Goal: Transaction & Acquisition: Purchase product/service

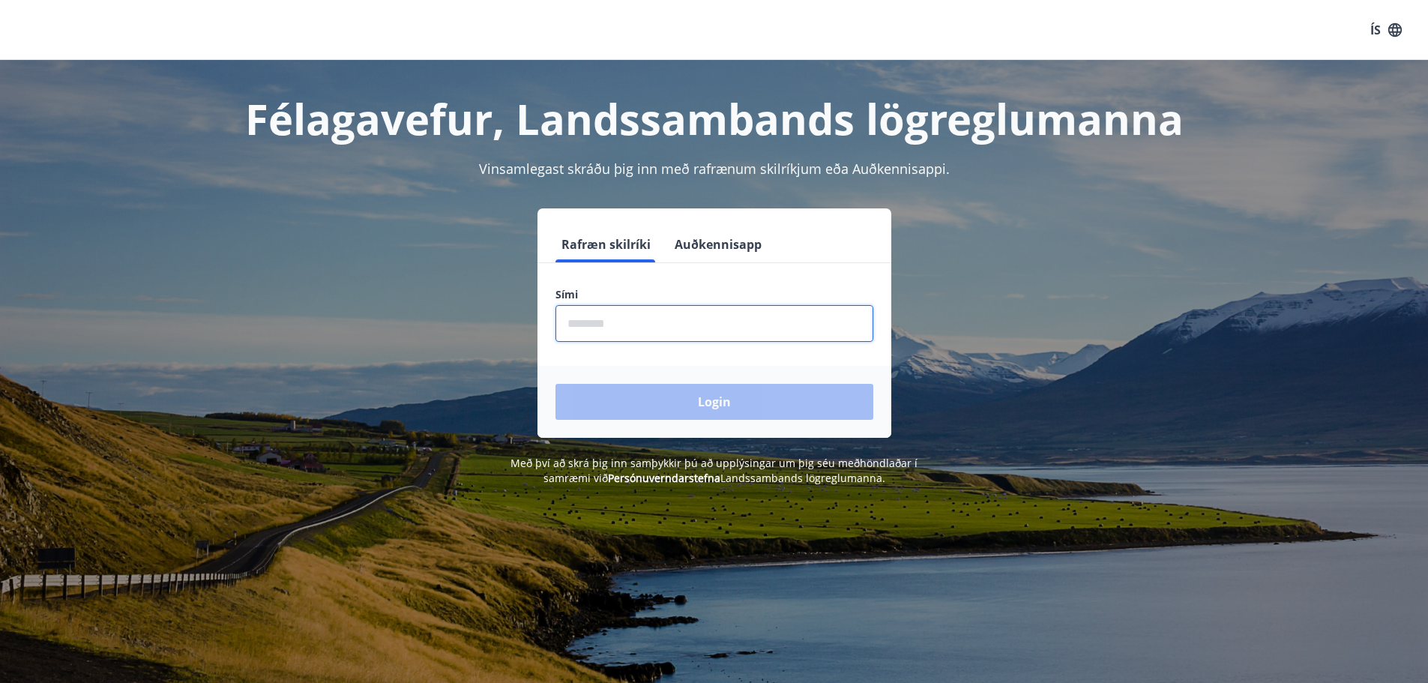
click at [707, 325] on input "phone" at bounding box center [714, 323] width 318 height 37
type input "********"
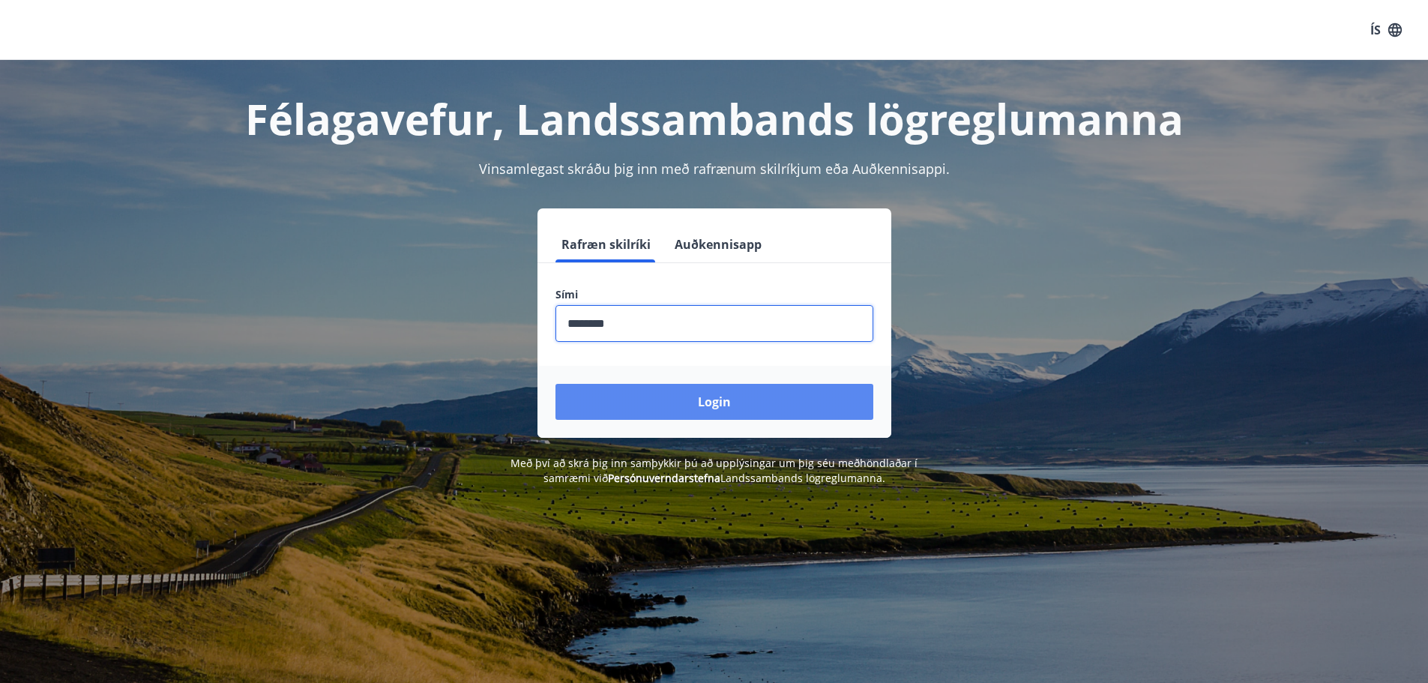
click at [713, 399] on button "Login" at bounding box center [714, 402] width 318 height 36
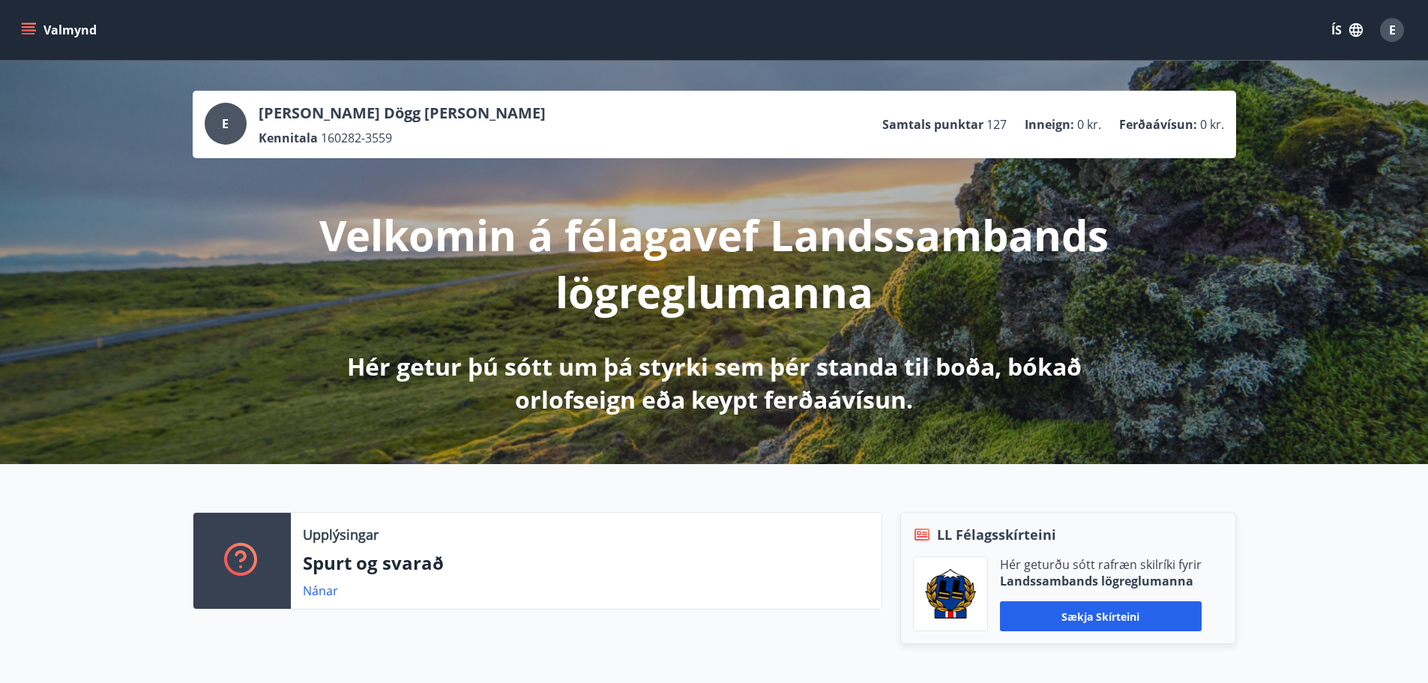
click at [28, 25] on icon "menu" at bounding box center [28, 29] width 15 height 15
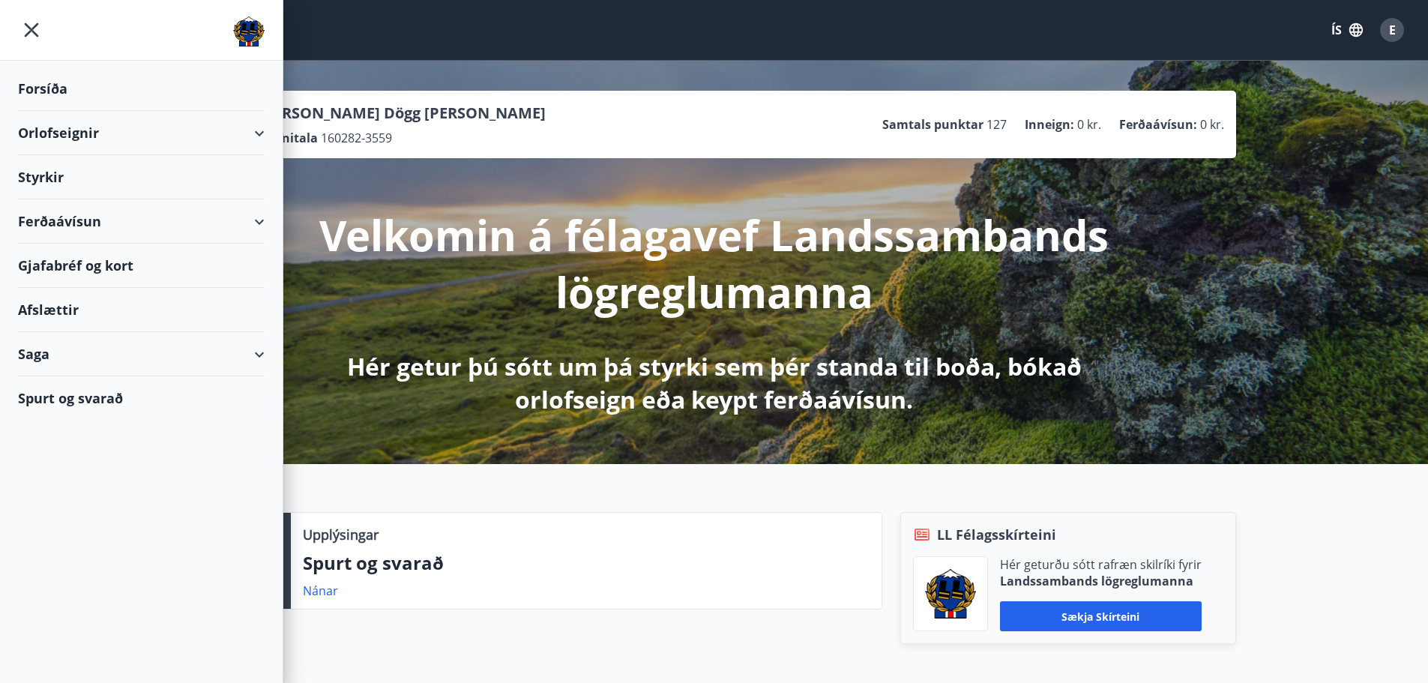
click at [94, 215] on div "Ferðaávísun" at bounding box center [141, 221] width 247 height 44
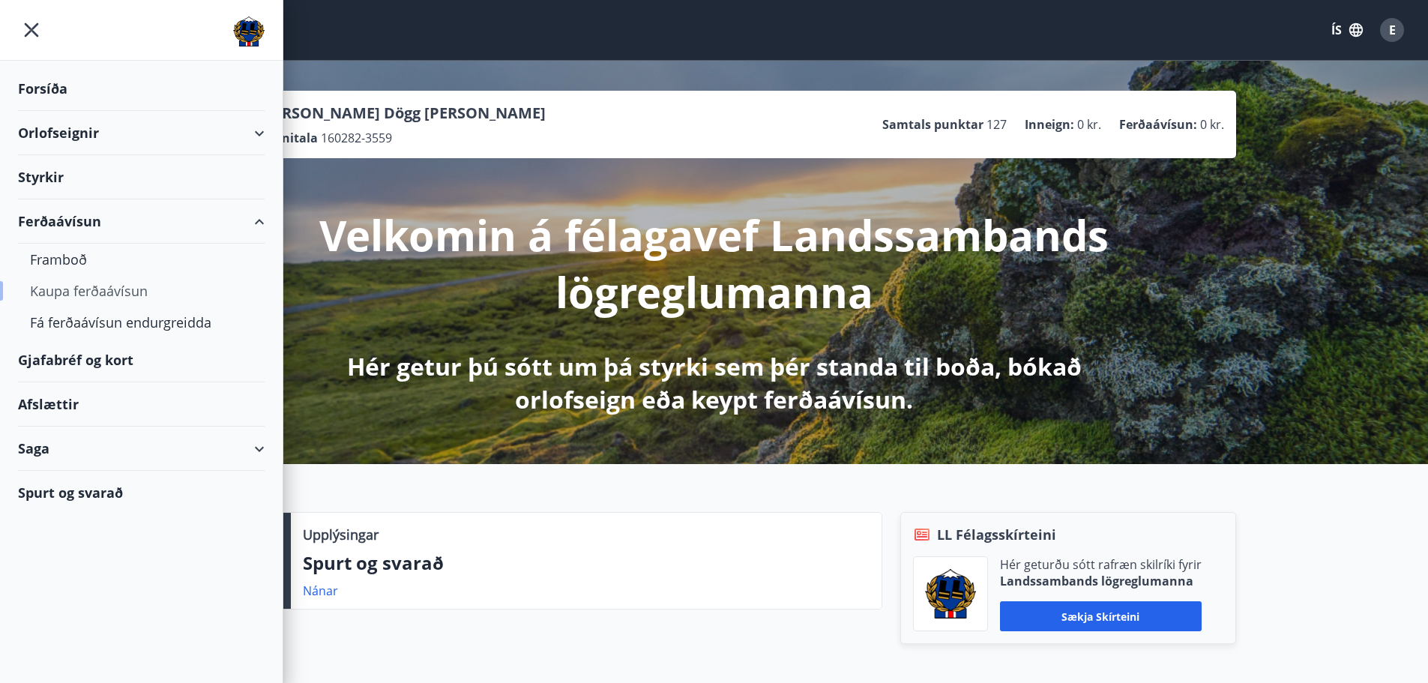
click at [106, 290] on div "Kaupa ferðaávísun" at bounding box center [141, 290] width 223 height 31
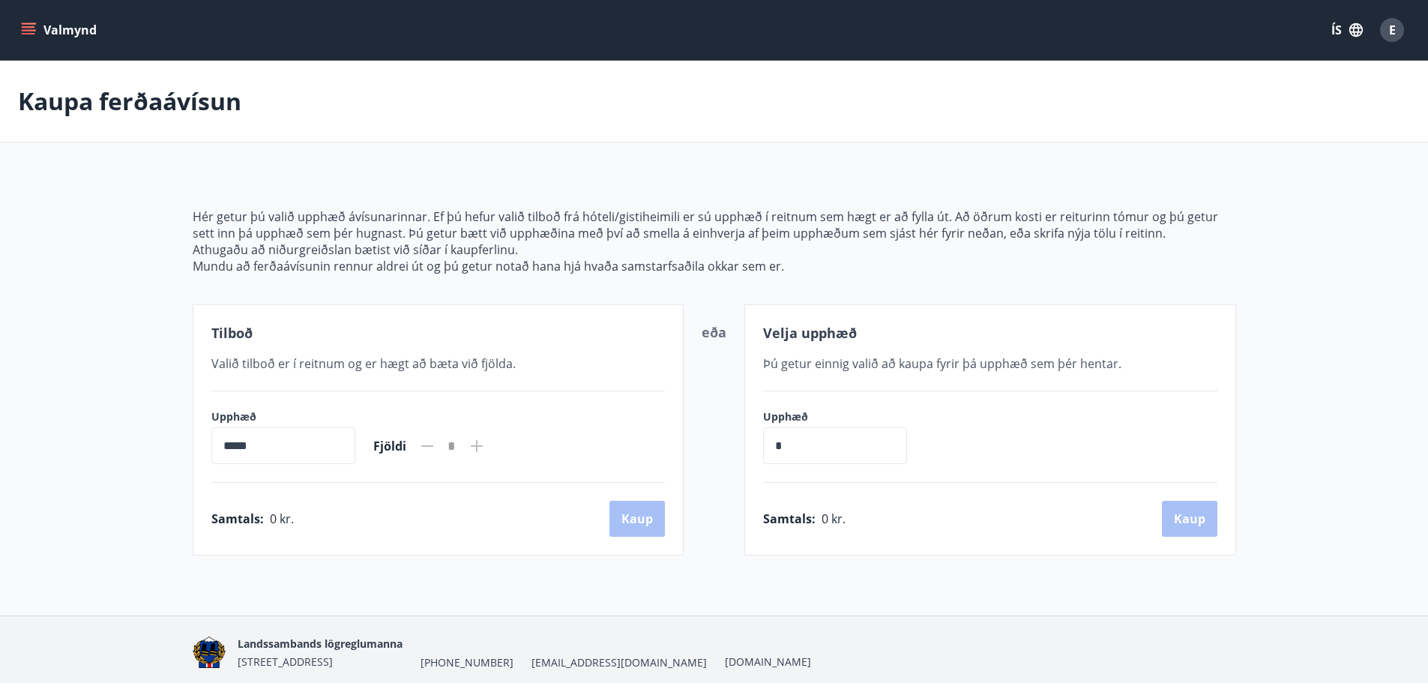
click at [31, 31] on icon "menu" at bounding box center [30, 29] width 16 height 1
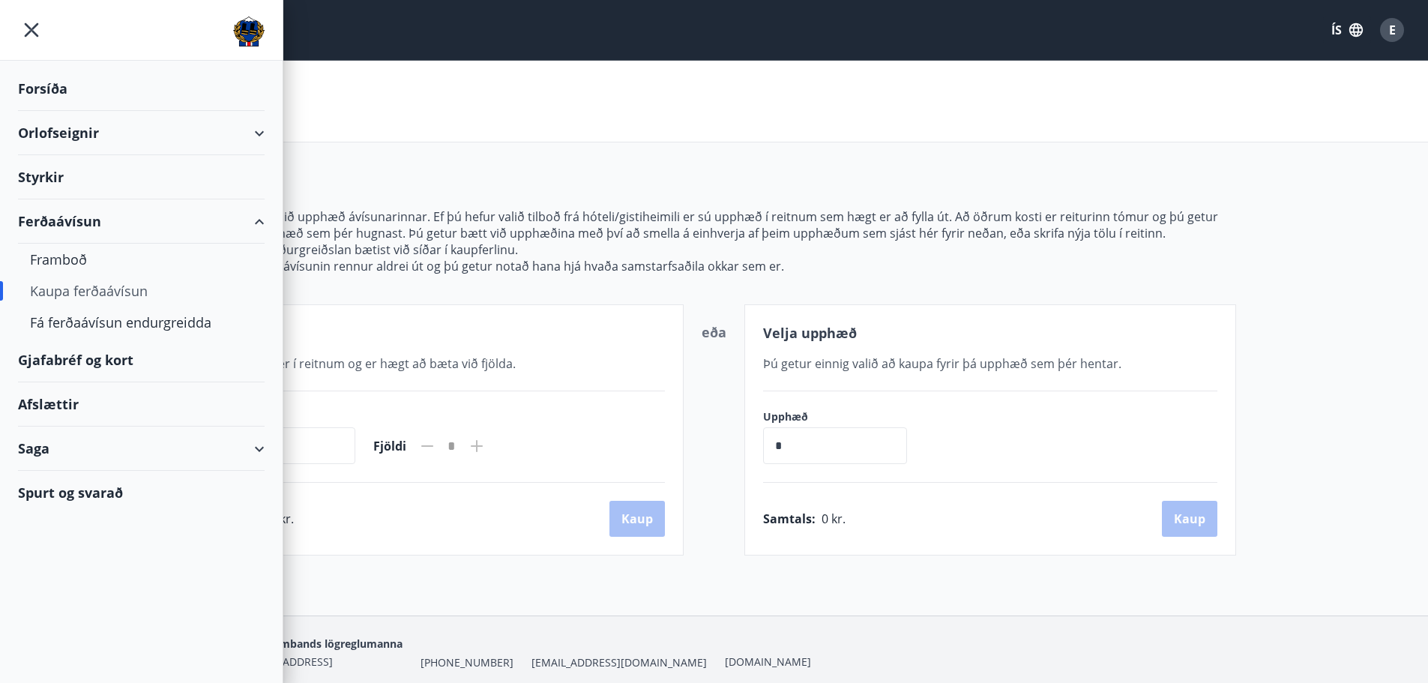
click at [90, 362] on div "Gjafabréf og kort" at bounding box center [141, 360] width 247 height 44
